Goal: Find specific page/section: Find specific page/section

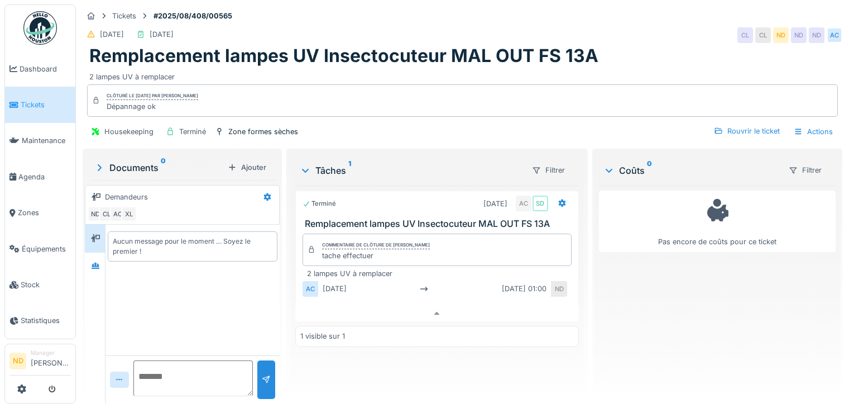
scroll to position [8, 0]
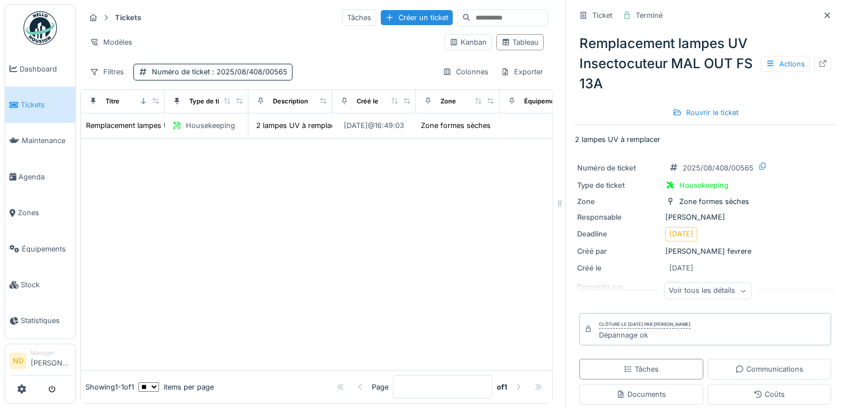
scroll to position [198, 0]
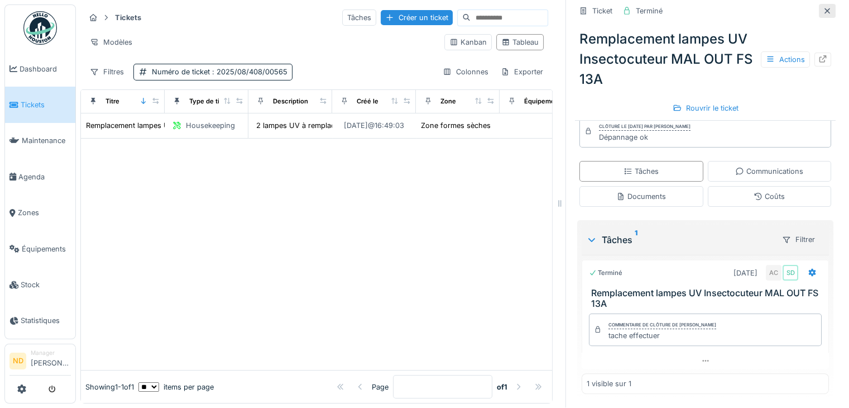
click at [823, 7] on icon at bounding box center [827, 10] width 9 height 7
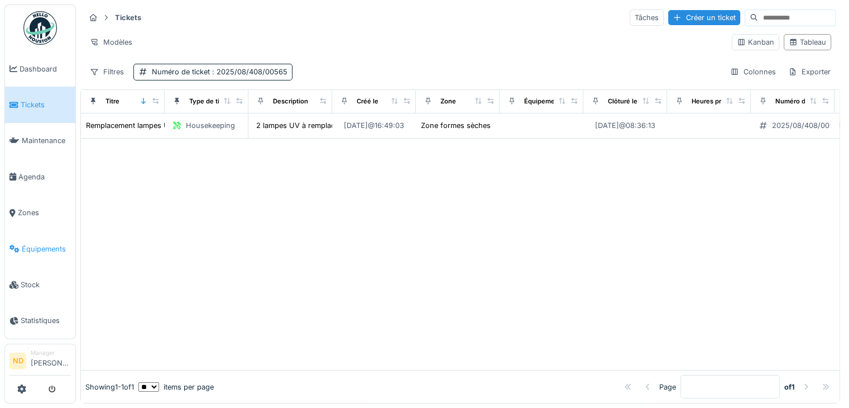
click at [51, 243] on span "Équipements" at bounding box center [46, 248] width 49 height 11
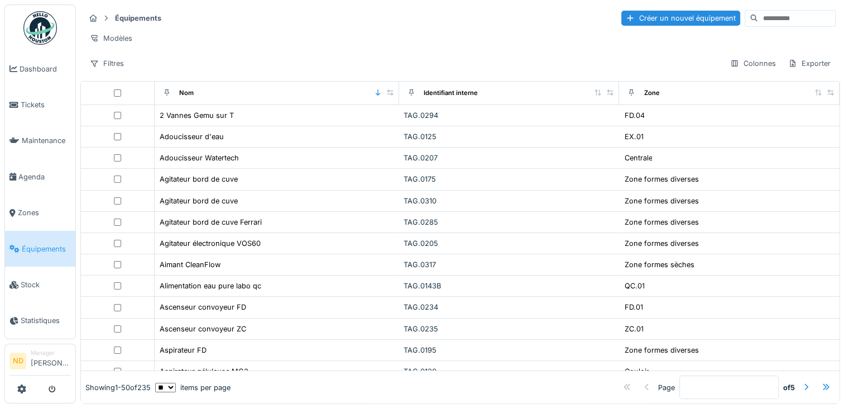
click at [758, 24] on input at bounding box center [796, 19] width 77 height 16
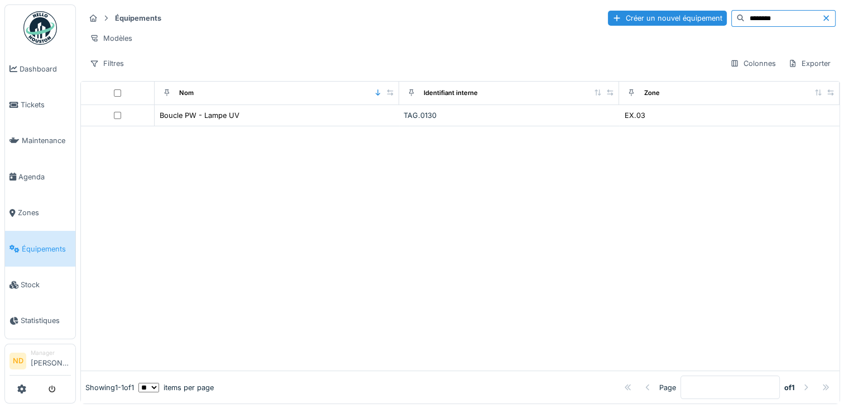
type input "********"
